Goal: Information Seeking & Learning: Understand process/instructions

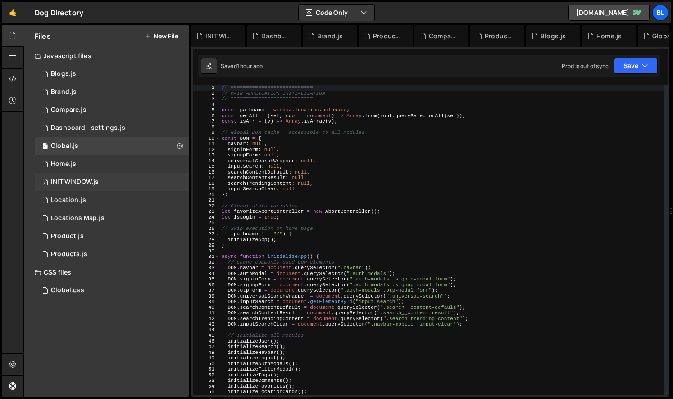
scroll to position [14069, 0]
click at [98, 293] on div "Global.css 0" at bounding box center [112, 290] width 155 height 18
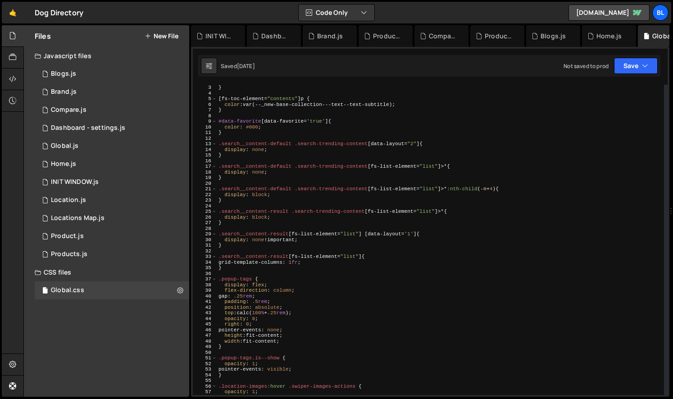
scroll to position [0, 0]
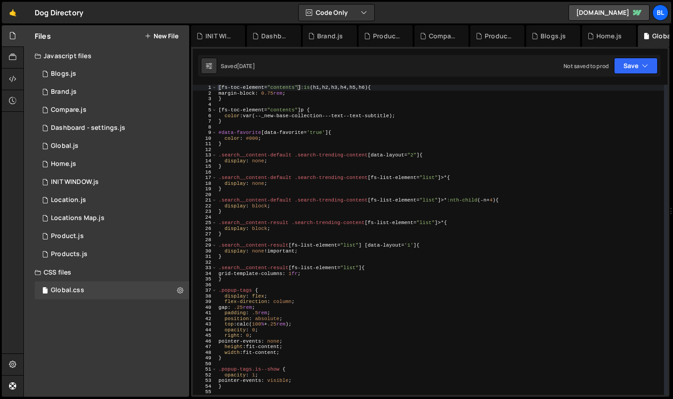
click at [315, 87] on div "[ fs-toc-element = " contents " ] :is ( h1 , h2 , h3 , h4 , h5 , h6 ) { margin-…" at bounding box center [441, 245] width 448 height 321
click at [302, 107] on div "[ fs-toc-element = " contents " ] :is ( h1 , h2 , h3 , h4 , h5 , h6 ) { margin-…" at bounding box center [441, 245] width 448 height 321
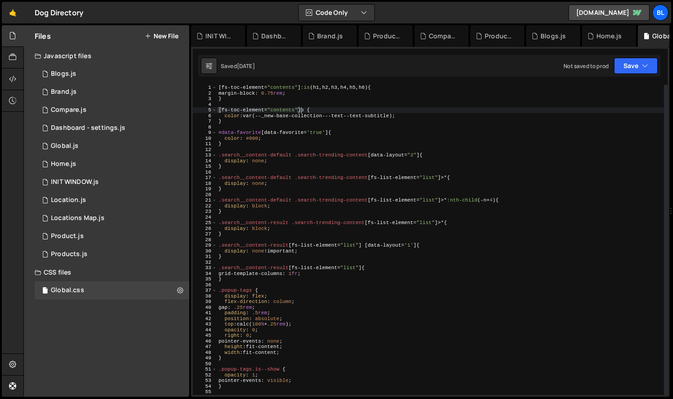
click at [304, 123] on div "[ fs-toc-element = " contents " ] :is ( h1 , h2 , h3 , h4 , h5 , h6 ) { margin-…" at bounding box center [441, 245] width 448 height 321
type textarea "}"
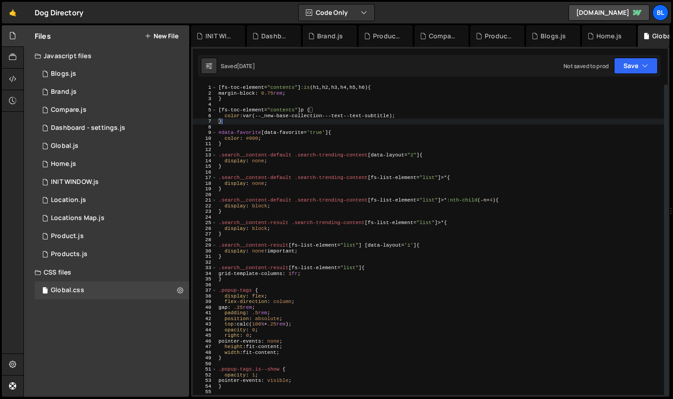
click at [302, 129] on div "[ fs-toc-element = " contents " ] :is ( h1 , h2 , h3 , h4 , h5 , h6 ) { margin-…" at bounding box center [441, 245] width 448 height 321
click at [292, 150] on div "[ fs-toc-element = " contents " ] :is ( h1 , h2 , h3 , h4 , h5 , h6 ) { margin-…" at bounding box center [441, 245] width 448 height 321
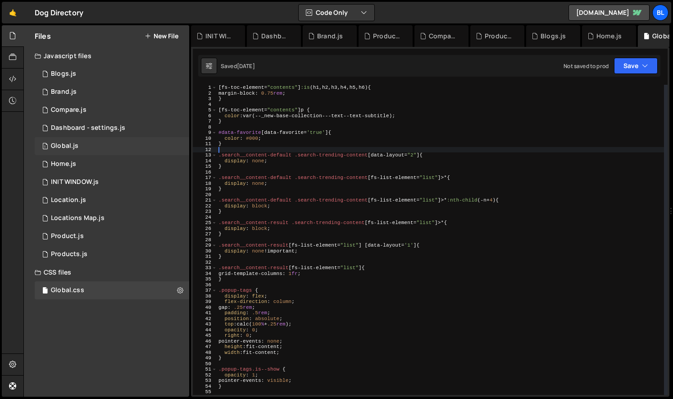
click at [99, 147] on div "1 Global.js 0" at bounding box center [112, 146] width 155 height 18
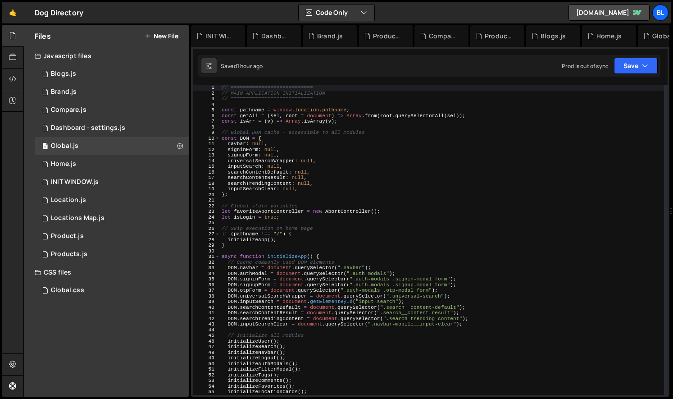
scroll to position [14069, 0]
click at [322, 201] on div "// =========================== // MAIN APPLICATION INITIALIZATION // ==========…" at bounding box center [442, 245] width 444 height 321
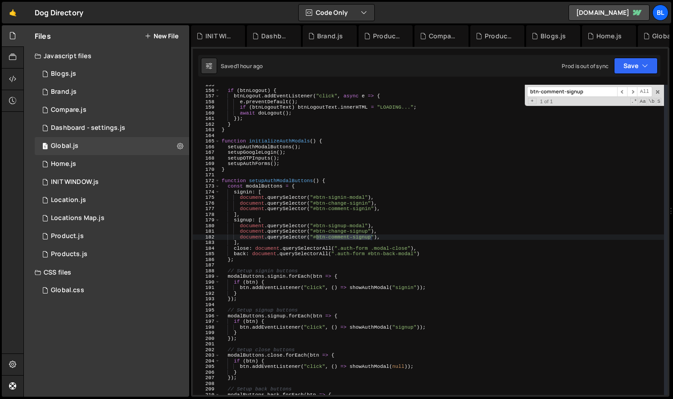
scroll to position [870, 0]
type input "btn-comment-signin"
click at [396, 237] on div "if ( btnLogout ) { btnLogout . addEventListener ( "click" , async e => { e . pr…" at bounding box center [442, 242] width 444 height 321
type textarea "document.querySelector("#btn-comment-signup"),"
click at [658, 91] on span at bounding box center [658, 92] width 6 height 6
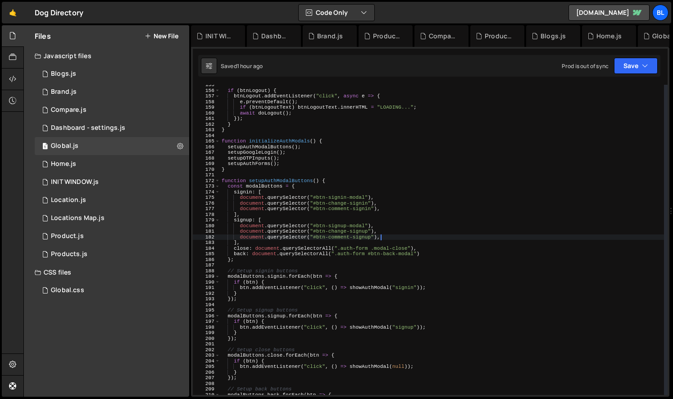
click at [422, 236] on div "if ( btnLogout ) { btnLogout . addEventListener ( "click" , async e => { e . pr…" at bounding box center [442, 242] width 444 height 321
